Goal: Navigation & Orientation: Understand site structure

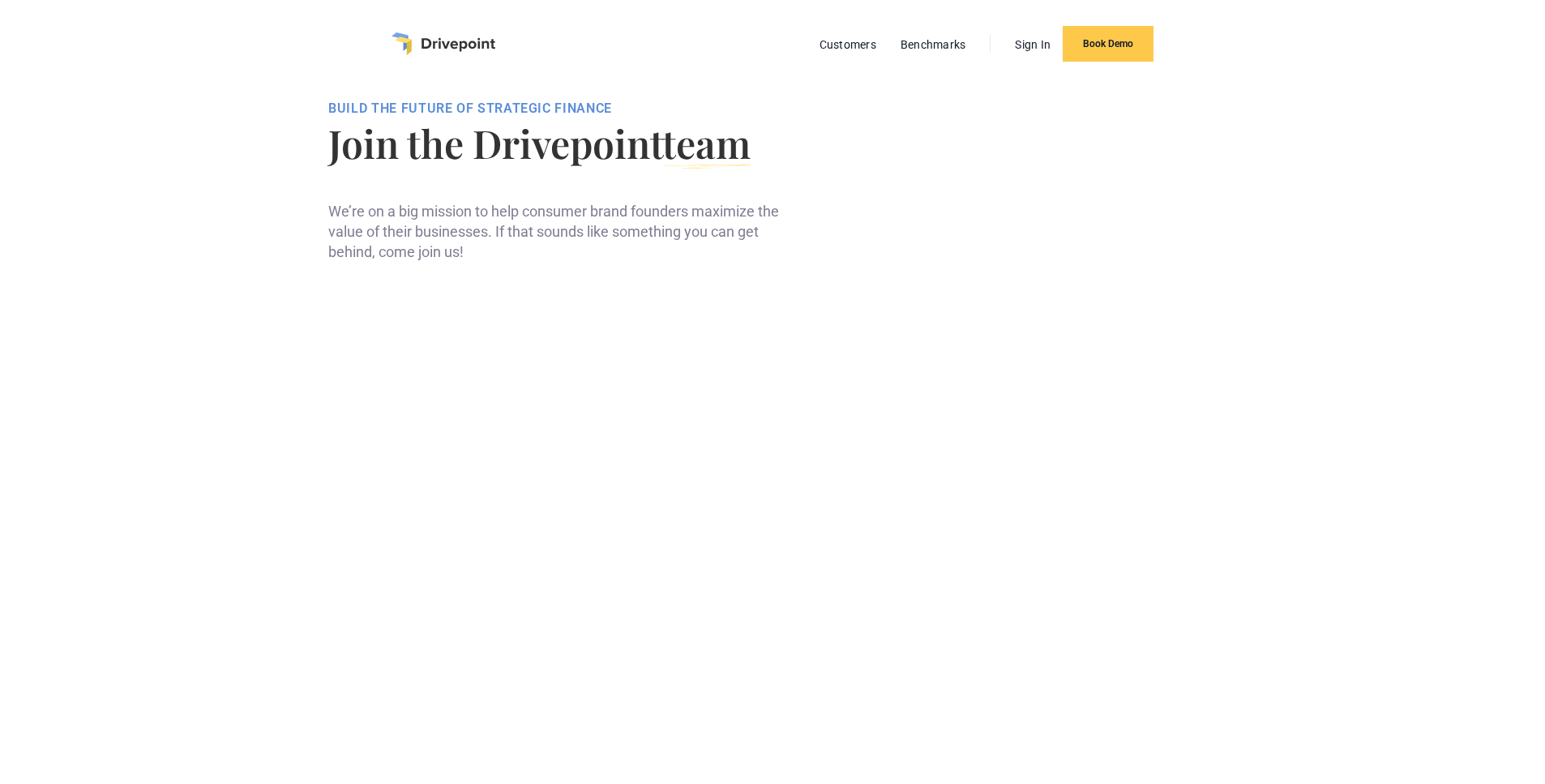
click at [438, 38] on img "home" at bounding box center [443, 43] width 104 height 22
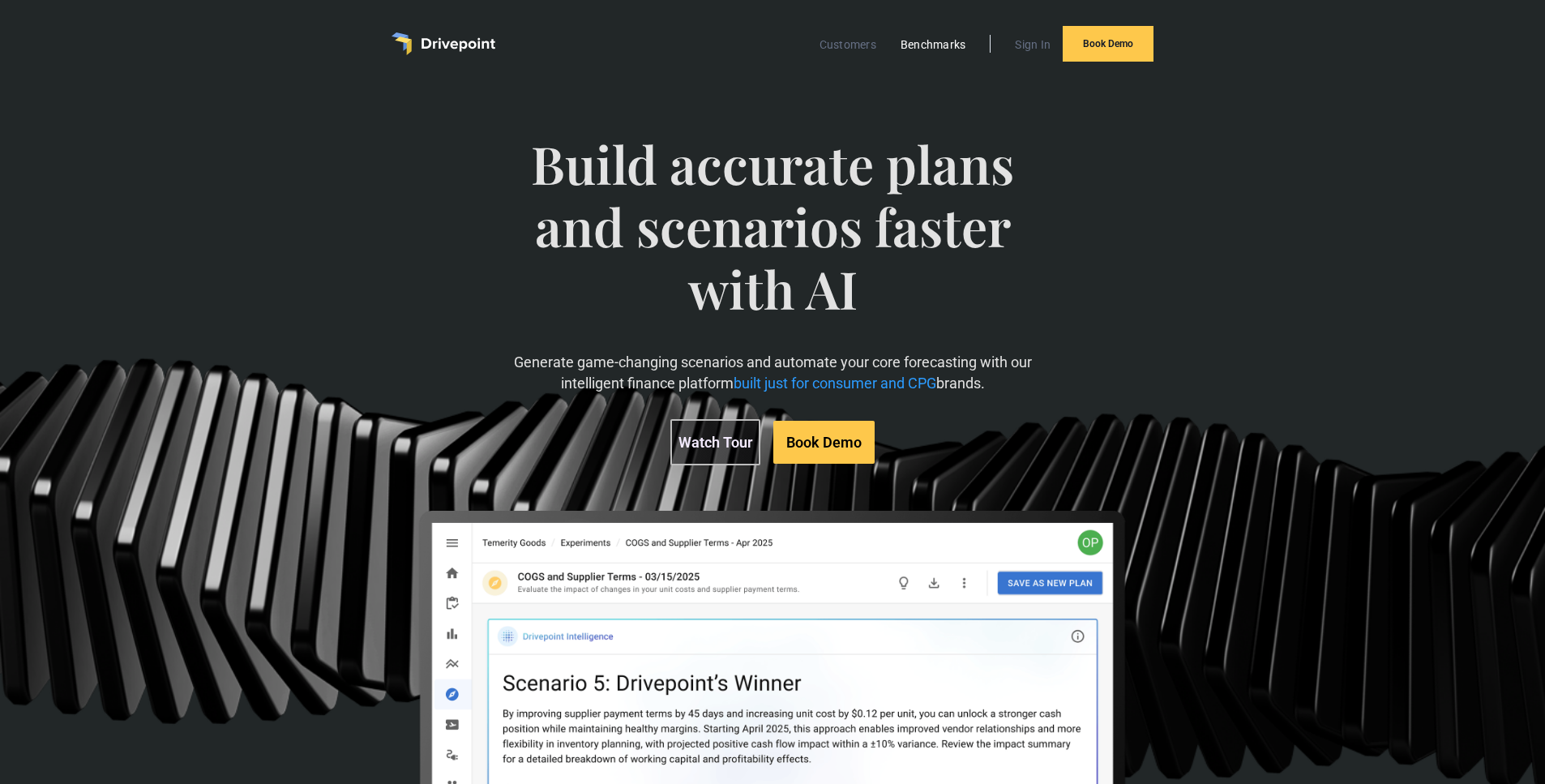
click at [928, 42] on link "Benchmarks" at bounding box center [933, 44] width 82 height 21
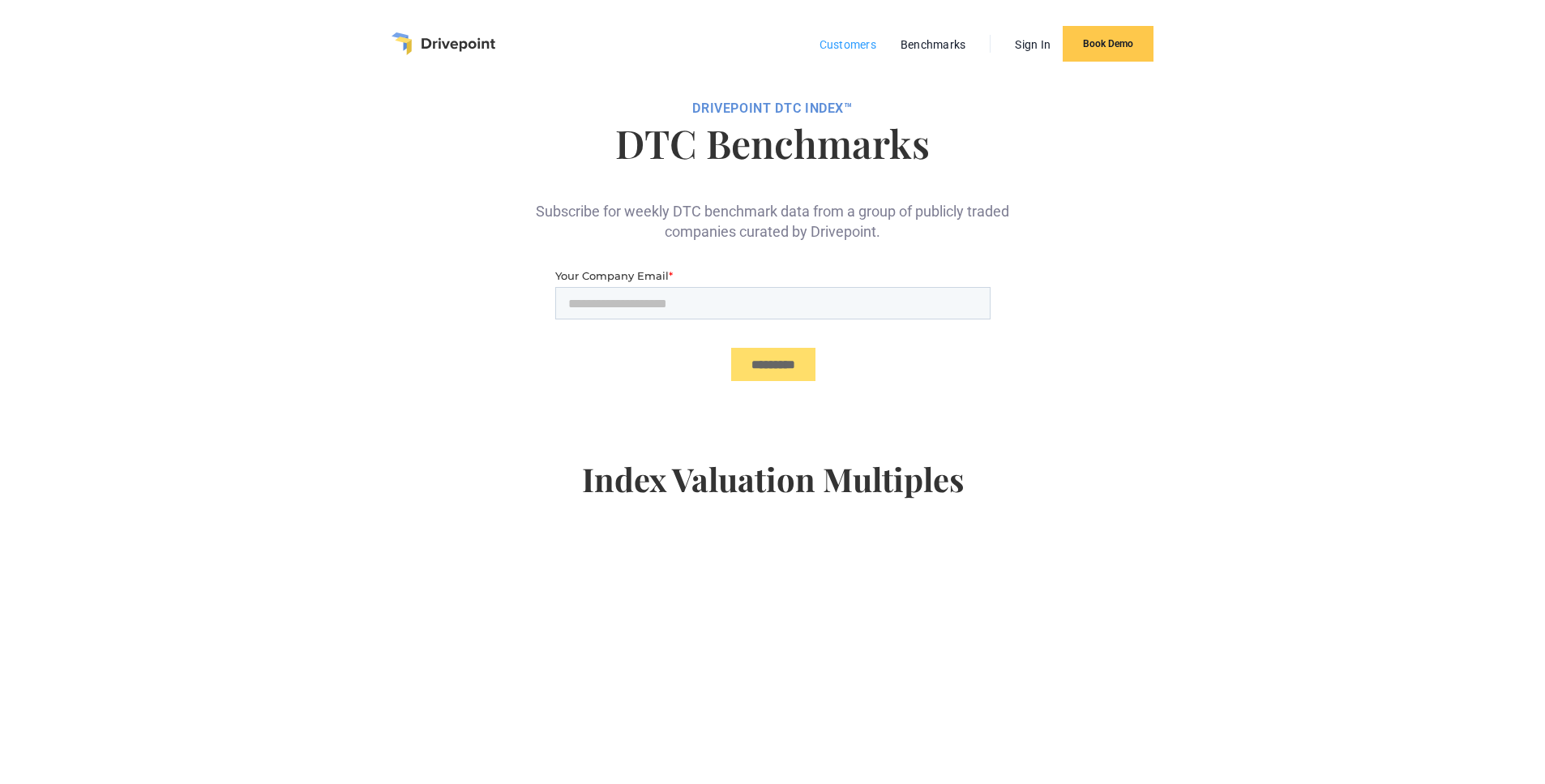
click at [832, 45] on link "Customers" at bounding box center [848, 44] width 73 height 21
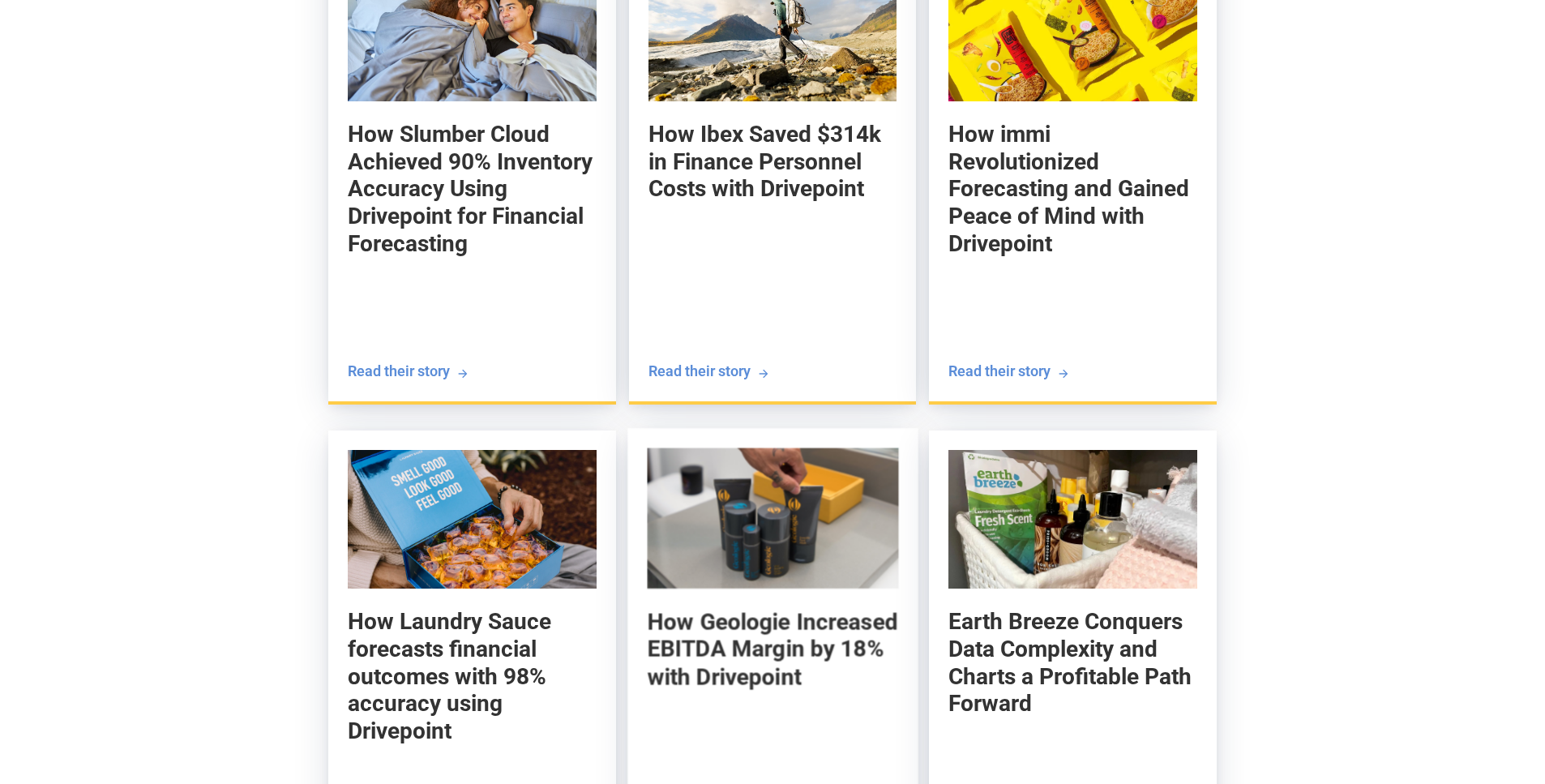
scroll to position [2050, 0]
